Goal: Check status: Check status

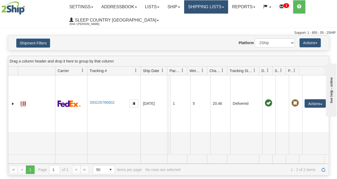
click at [204, 7] on link "Shipping lists" at bounding box center [206, 6] width 44 height 13
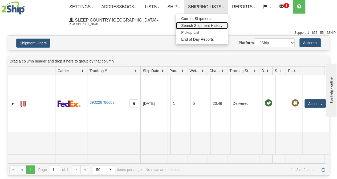
click at [199, 25] on span "Search Shipment History" at bounding box center [201, 25] width 41 height 4
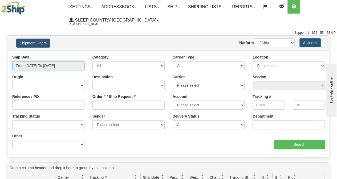
click at [60, 66] on input "From [DATE] To [DATE]" at bounding box center [48, 65] width 72 height 9
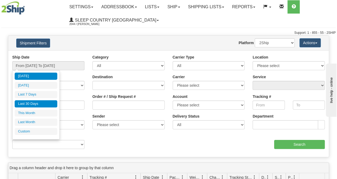
click at [35, 102] on li "Last 30 Days" at bounding box center [36, 103] width 43 height 7
type input "From [DATE] To [DATE]"
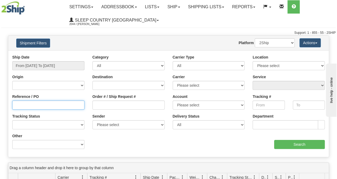
click at [45, 106] on input "Reference / PO" at bounding box center [48, 105] width 72 height 9
paste input "9000I112392"
type input "9000I112392"
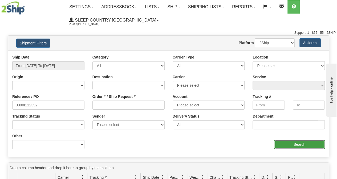
click at [297, 146] on input "Search" at bounding box center [299, 144] width 51 height 9
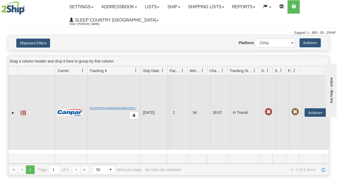
click at [117, 106] on td "D420352430000000903001" at bounding box center [113, 112] width 53 height 75
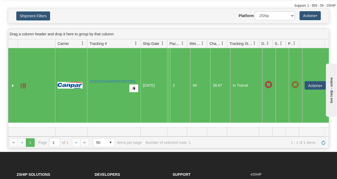
scroll to position [4, 0]
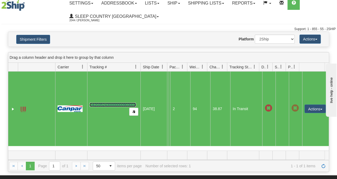
click at [111, 104] on link "D420352430000000903001" at bounding box center [112, 105] width 46 height 4
